Goal: Task Accomplishment & Management: Use online tool/utility

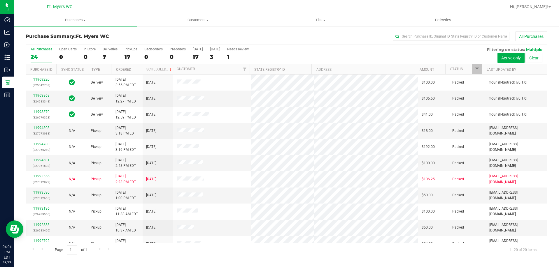
click at [66, 12] on div "Ft. Myers WC" at bounding box center [61, 6] width 88 height 11
click at [69, 22] on span "Purchases" at bounding box center [75, 20] width 123 height 5
click at [52, 42] on li "Fulfillment" at bounding box center [75, 42] width 123 height 7
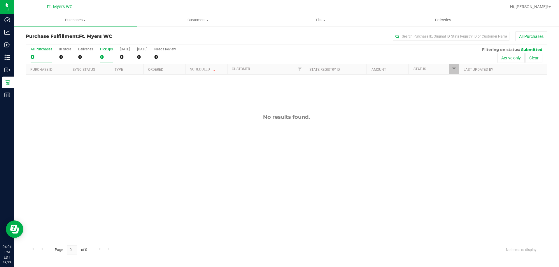
click at [100, 62] on label "PickUps 0" at bounding box center [106, 55] width 13 height 16
click at [0, 0] on input "PickUps 0" at bounding box center [0, 0] width 0 height 0
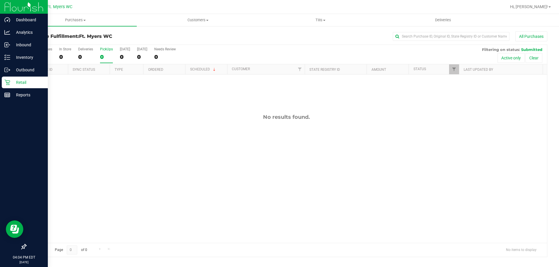
click at [14, 82] on p "Retail" at bounding box center [27, 82] width 35 height 7
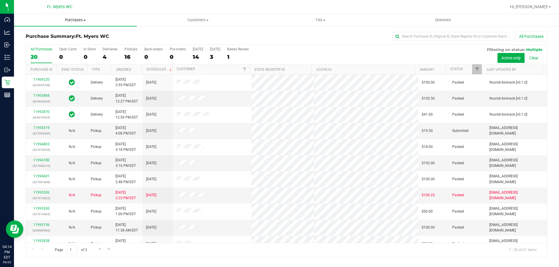
click at [76, 24] on uib-tab-heading "Purchases Summary of purchases Fulfillment All purchases" at bounding box center [75, 20] width 123 height 12
click at [60, 43] on li "Fulfillment" at bounding box center [75, 42] width 123 height 7
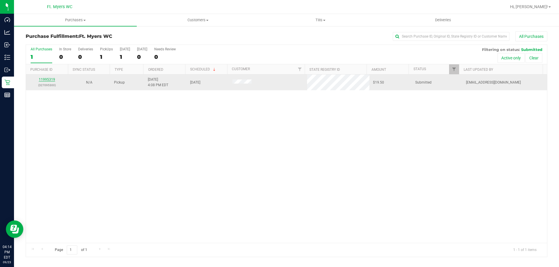
click at [42, 78] on link "11995319" at bounding box center [47, 80] width 16 height 4
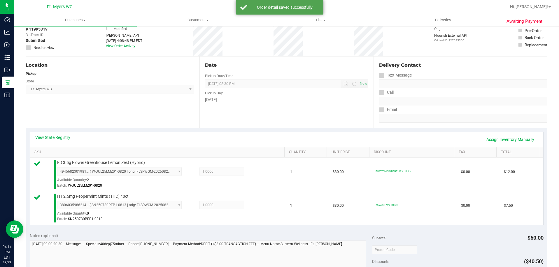
scroll to position [146, 0]
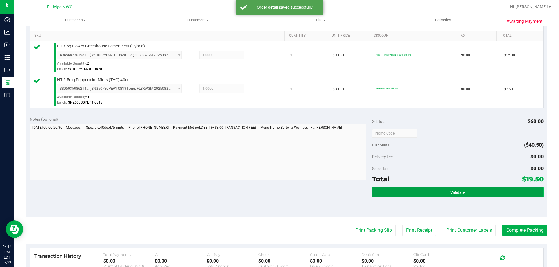
click at [473, 188] on button "Validate" at bounding box center [457, 192] width 171 height 11
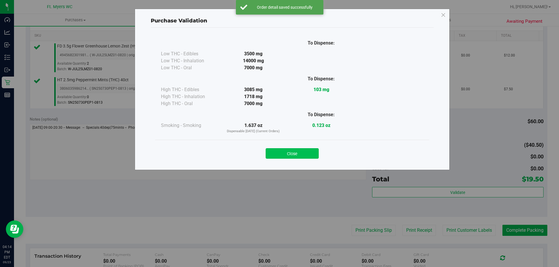
click at [310, 156] on button "Close" at bounding box center [292, 153] width 53 height 11
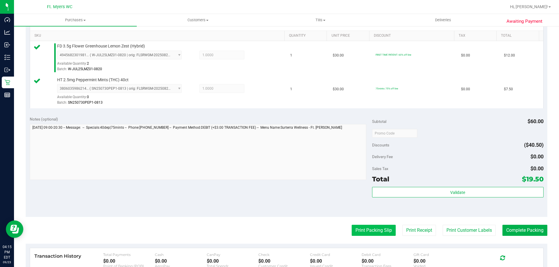
click at [364, 227] on button "Print Packing Slip" at bounding box center [374, 230] width 44 height 11
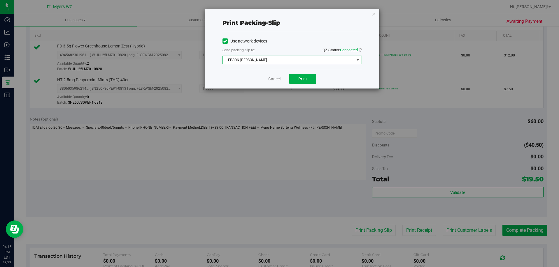
click at [307, 62] on span "EPSON-[PERSON_NAME]" at bounding box center [289, 60] width 132 height 8
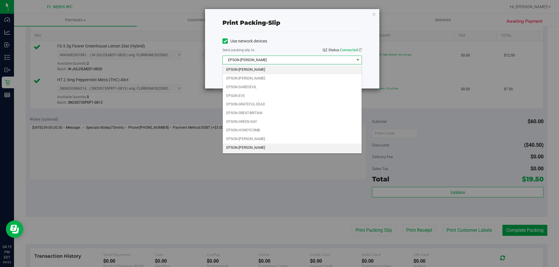
click at [272, 146] on li "EPSON-[PERSON_NAME]" at bounding box center [292, 148] width 139 height 9
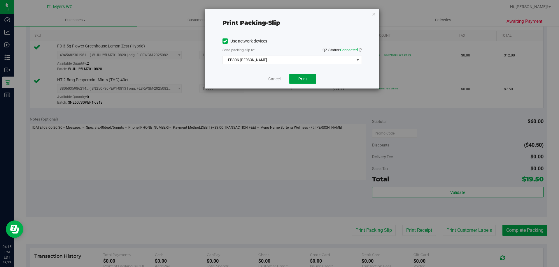
click at [298, 82] on button "Print" at bounding box center [302, 79] width 27 height 10
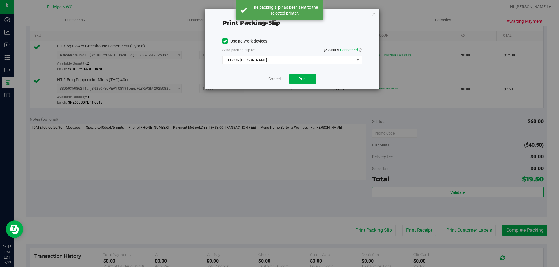
click at [277, 79] on link "Cancel" at bounding box center [274, 79] width 12 height 6
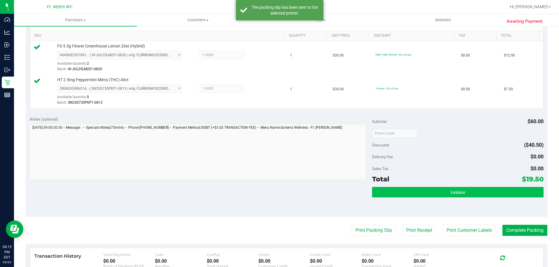
click at [484, 185] on div "Subtotal $60.00 Discounts ($40.50) Delivery Fee $0.00 Sales Tax $0.00 Total $19…" at bounding box center [457, 164] width 171 height 97
drag, startPoint x: 480, startPoint y: 195, endPoint x: 465, endPoint y: 193, distance: 15.6
click at [480, 196] on button "Validate" at bounding box center [457, 192] width 171 height 11
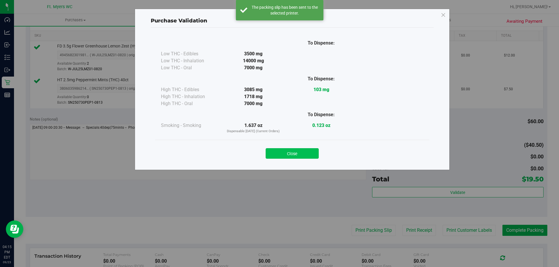
click at [308, 155] on button "Close" at bounding box center [292, 153] width 53 height 11
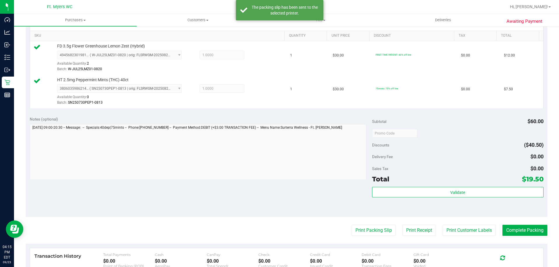
click at [518, 237] on purchase-details "Back Edit Purchase Cancel Purchase View Profile # 11995319 BioTrack ID: - Submi…" at bounding box center [287, 120] width 522 height 468
drag, startPoint x: 518, startPoint y: 234, endPoint x: 515, endPoint y: 234, distance: 3.8
click at [518, 234] on button "Complete Packing" at bounding box center [525, 230] width 45 height 11
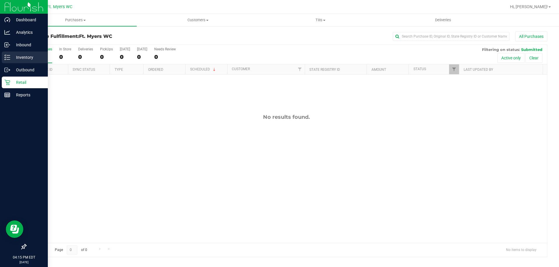
click at [25, 59] on p "Inventory" at bounding box center [27, 57] width 35 height 7
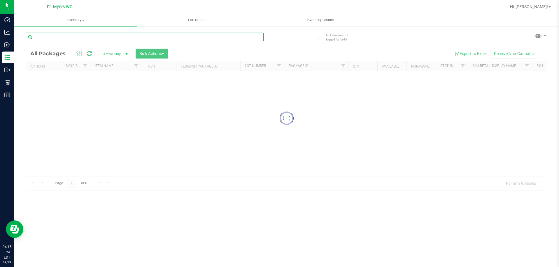
click at [145, 37] on input "text" at bounding box center [145, 37] width 238 height 9
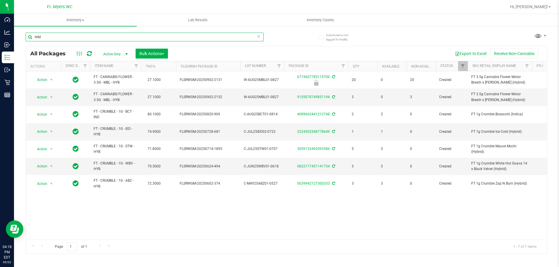
type input "mbl"
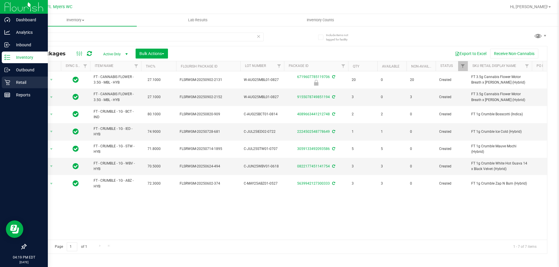
click at [12, 77] on div "Retail" at bounding box center [25, 83] width 46 height 12
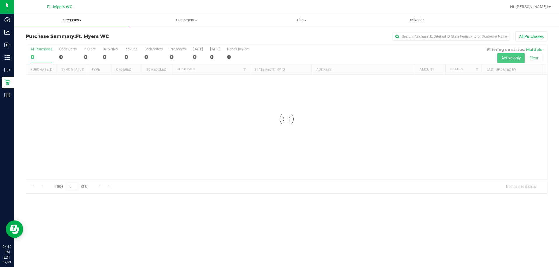
click at [66, 21] on span "Purchases" at bounding box center [71, 20] width 115 height 5
click at [57, 43] on li "Fulfillment" at bounding box center [71, 42] width 115 height 7
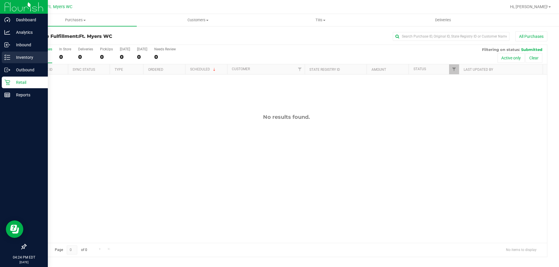
click at [10, 58] on p "Inventory" at bounding box center [27, 57] width 35 height 7
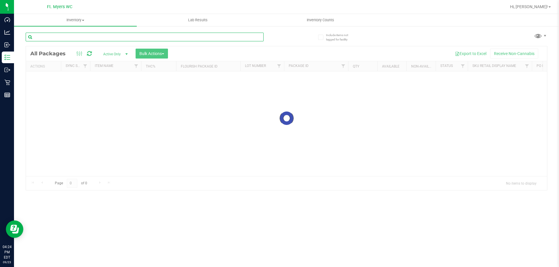
click at [71, 36] on input "text" at bounding box center [145, 37] width 238 height 9
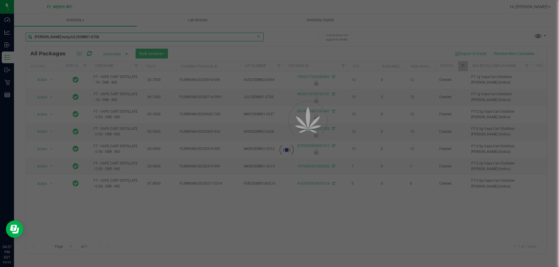
type input "[PERSON_NAME] burgJUL25DBR01-0708"
